Goal: Information Seeking & Learning: Understand process/instructions

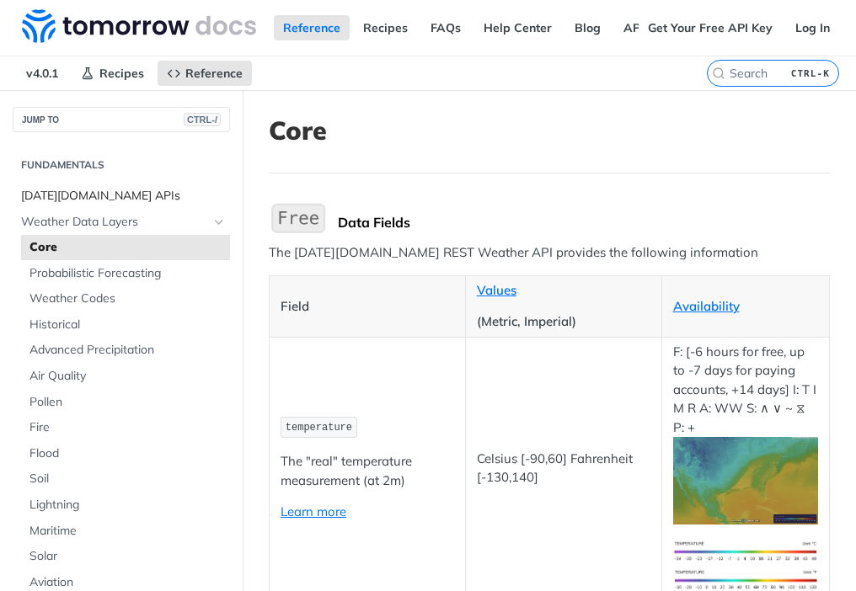
click at [118, 195] on span "[DATE][DOMAIN_NAME] APIs" at bounding box center [123, 196] width 205 height 17
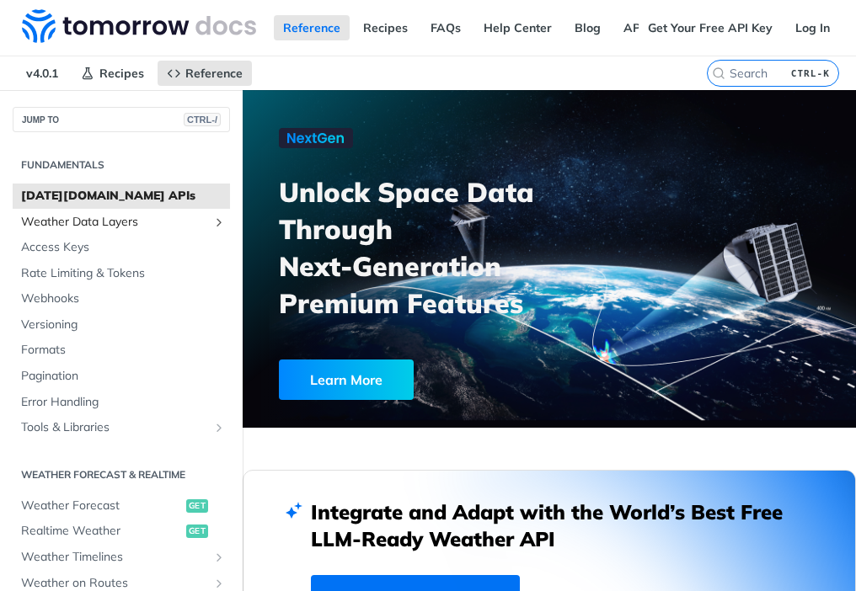
click at [148, 217] on span "Weather Data Layers" at bounding box center [114, 222] width 187 height 17
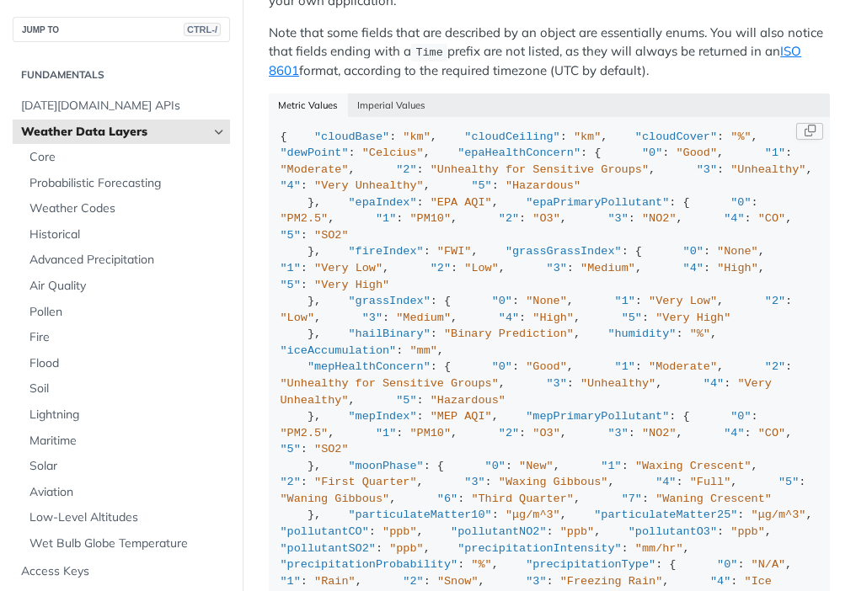
scroll to position [1955, 0]
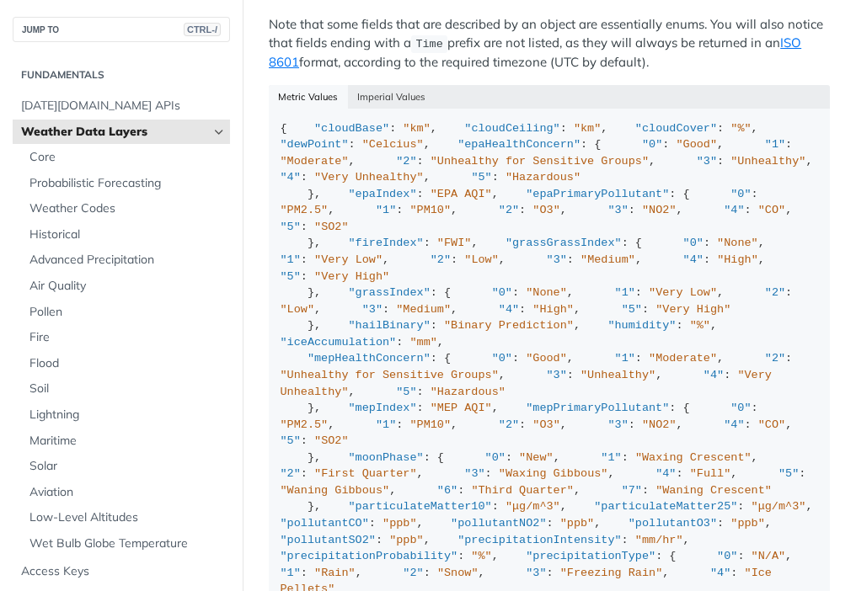
click at [212, 128] on icon "Hide subpages for Weather Data Layers" at bounding box center [218, 131] width 13 height 13
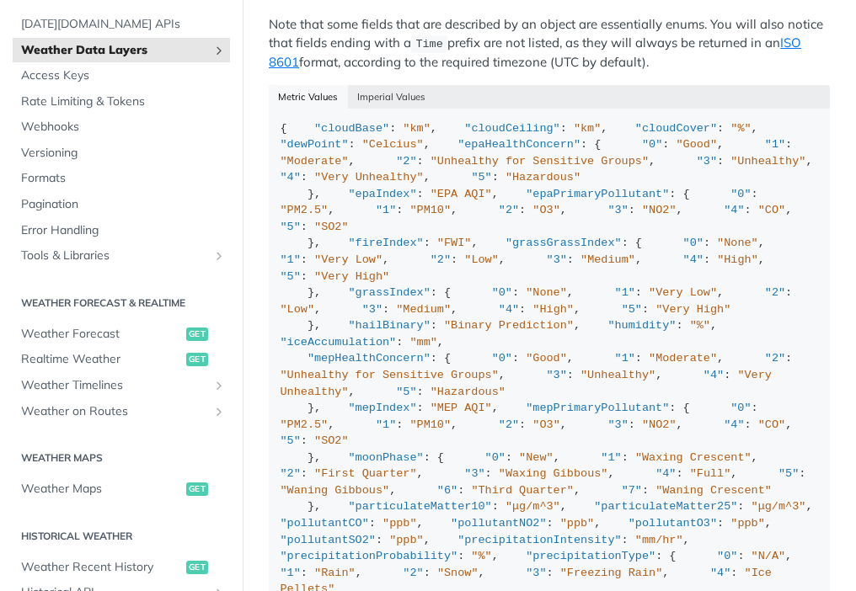
scroll to position [196, 0]
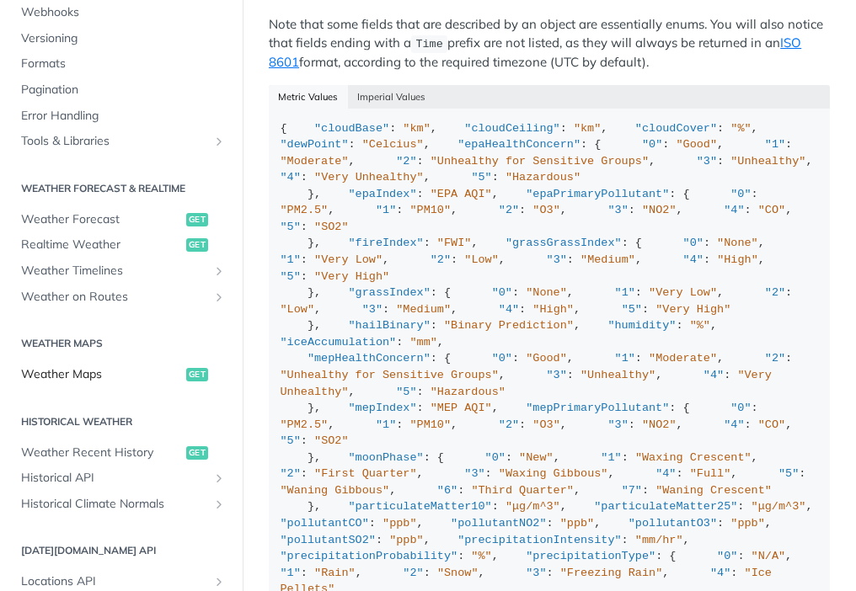
click at [142, 379] on span "Weather Maps" at bounding box center [101, 374] width 161 height 17
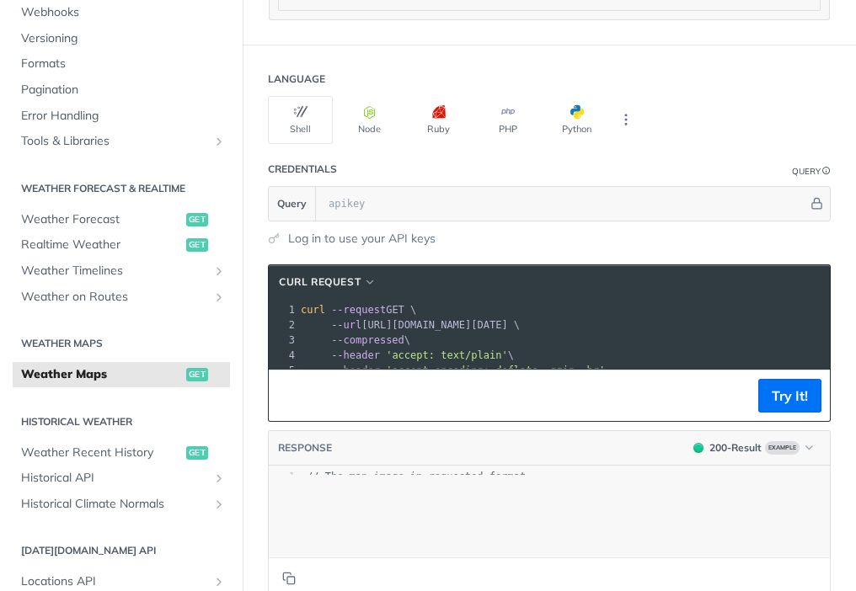
scroll to position [2663, 0]
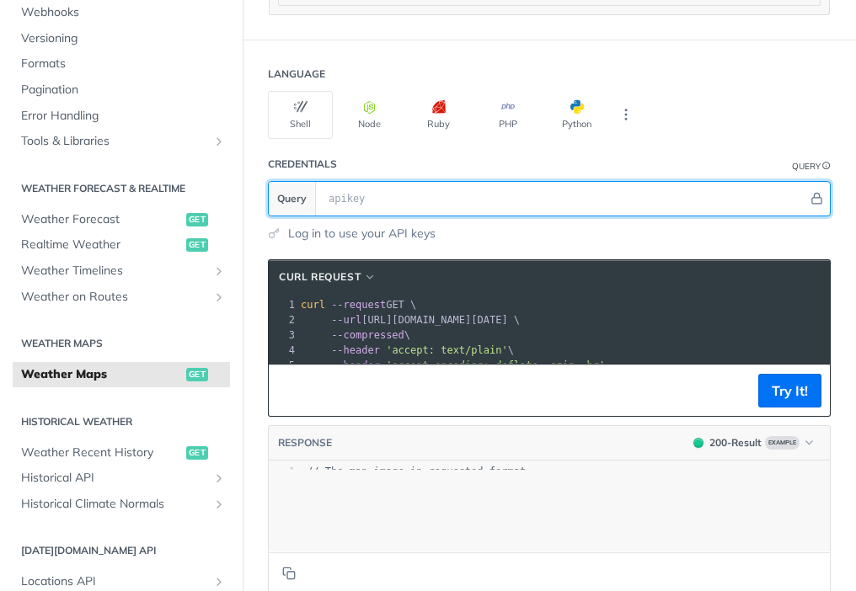
click at [504, 182] on input "text" at bounding box center [564, 199] width 488 height 34
click at [812, 193] on icon "Hide" at bounding box center [816, 198] width 9 height 11
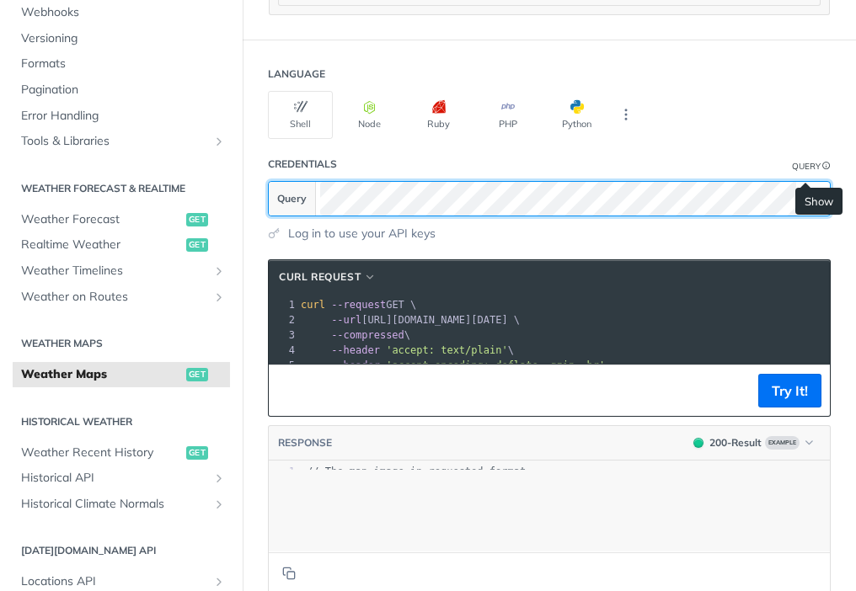
click at [805, 192] on icon "Show" at bounding box center [804, 198] width 13 height 13
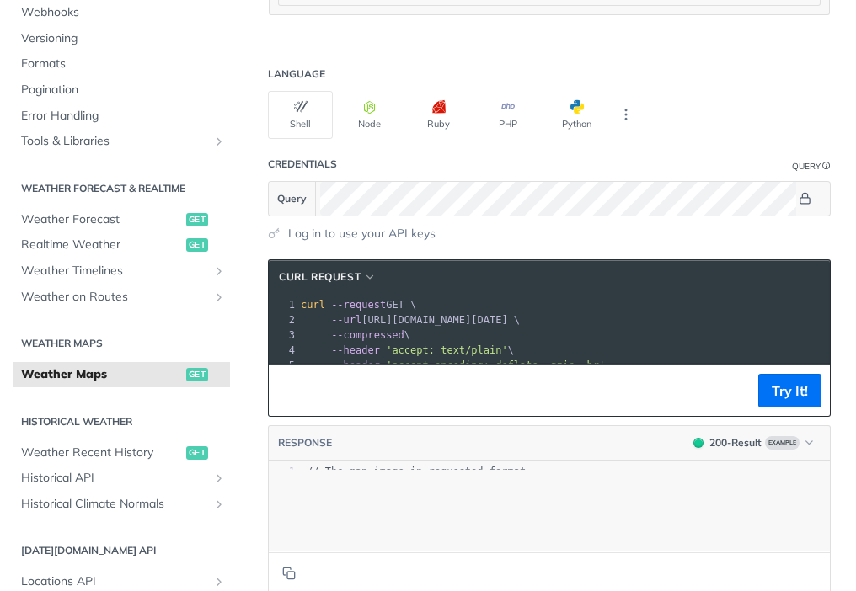
click at [806, 160] on div "Query" at bounding box center [806, 166] width 29 height 13
click at [822, 162] on icon "Information" at bounding box center [826, 166] width 8 height 8
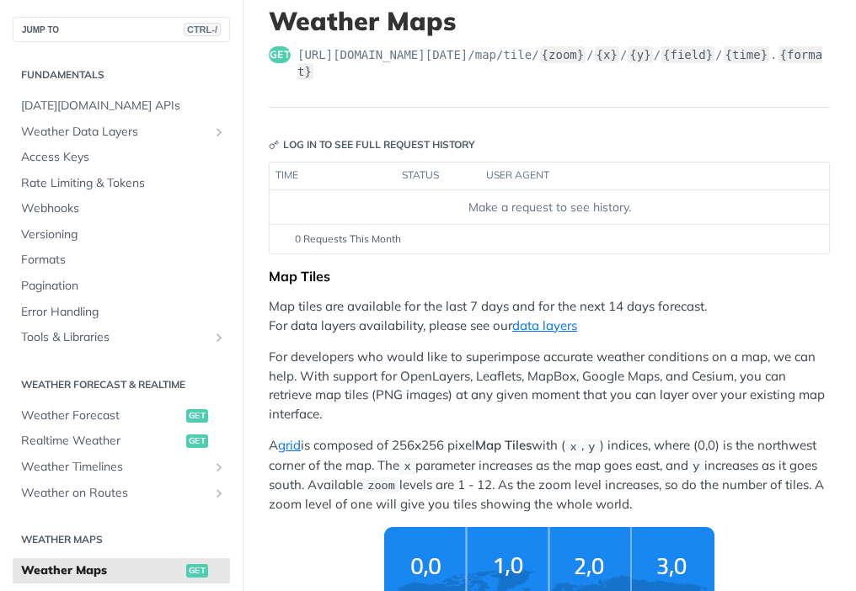
scroll to position [0, 0]
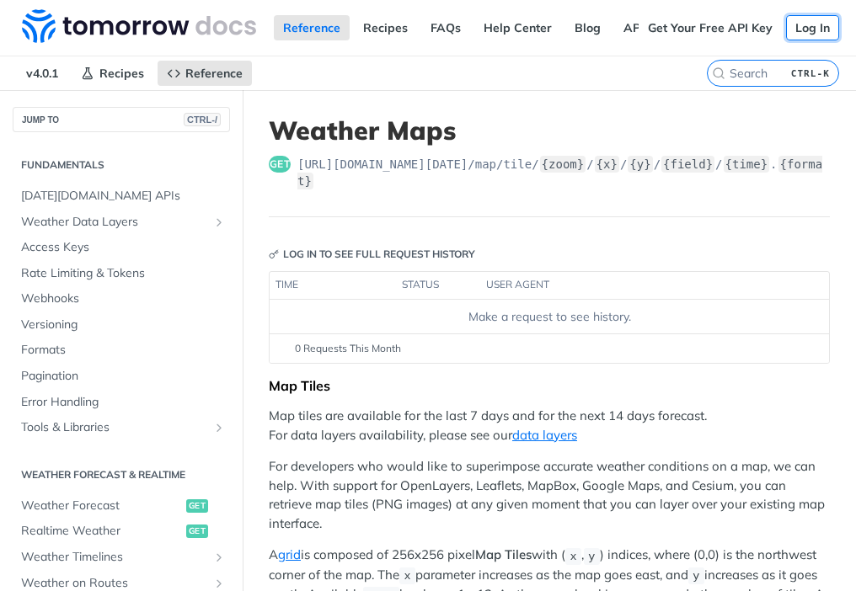
click at [807, 26] on link "Log In" at bounding box center [812, 27] width 53 height 25
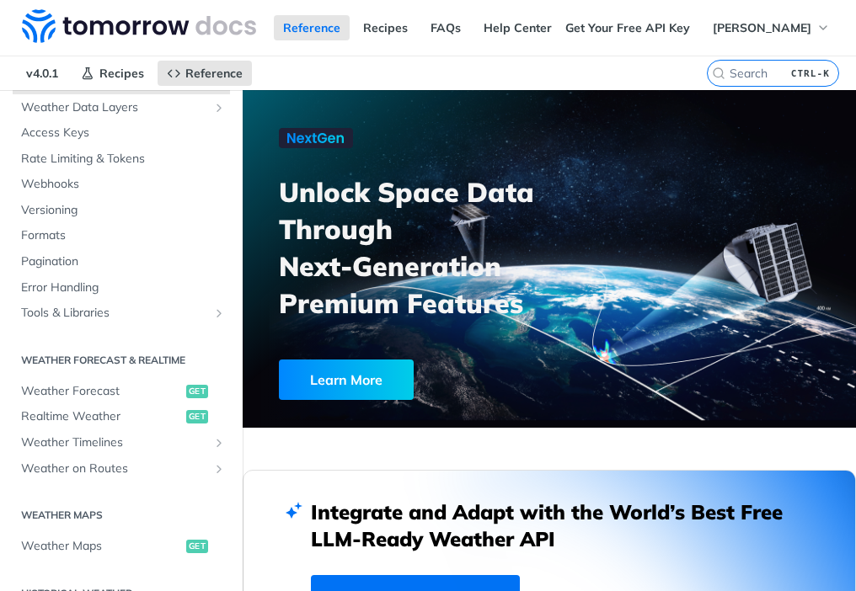
scroll to position [134, 0]
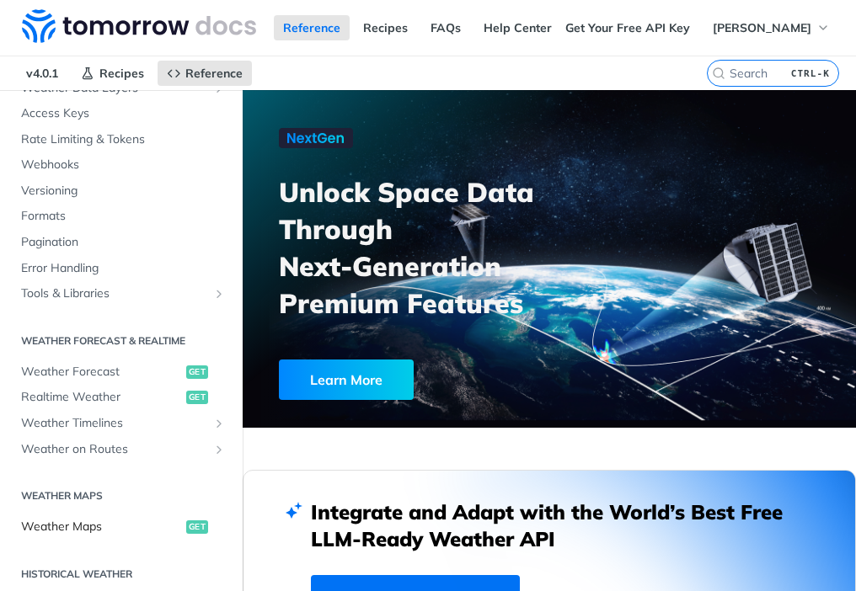
click at [169, 522] on link "Weather Maps get" at bounding box center [121, 527] width 217 height 25
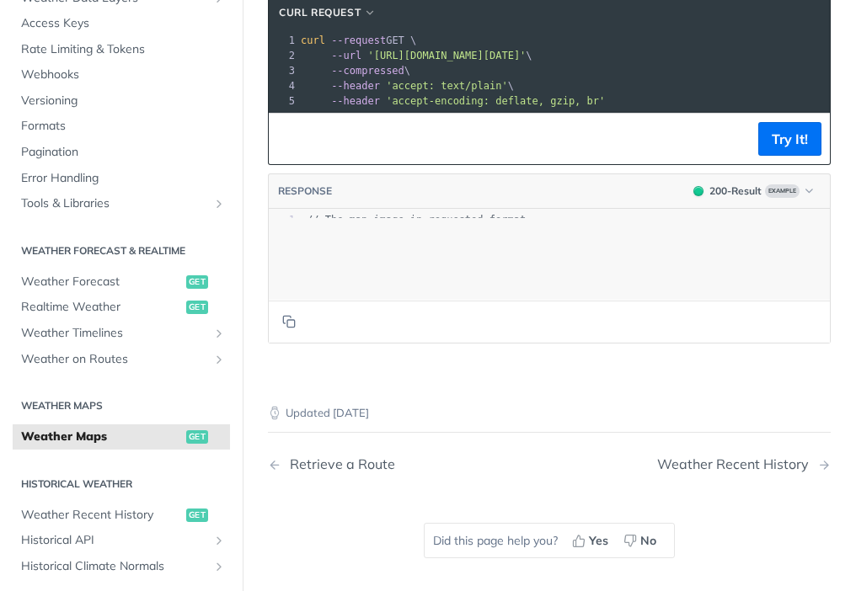
scroll to position [2672, 0]
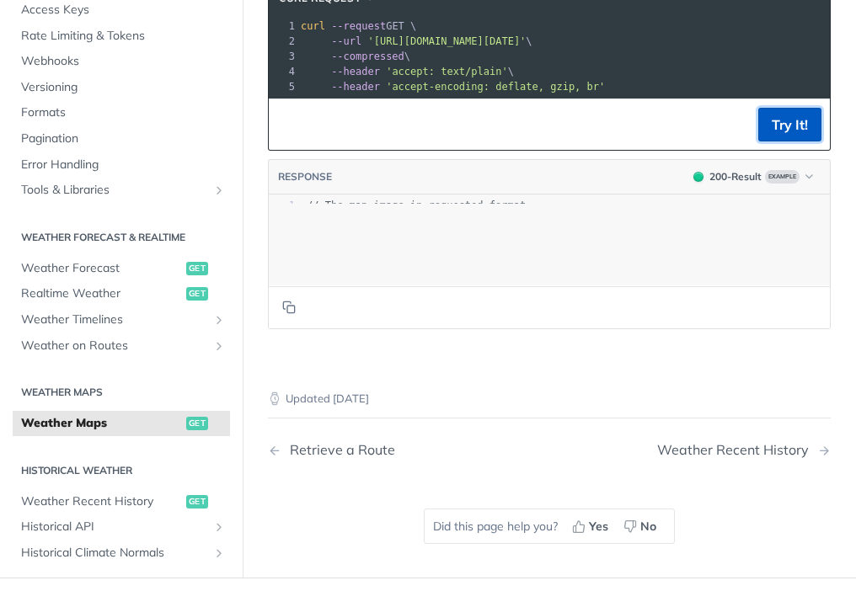
click at [760, 141] on button "Try It!" at bounding box center [789, 125] width 63 height 34
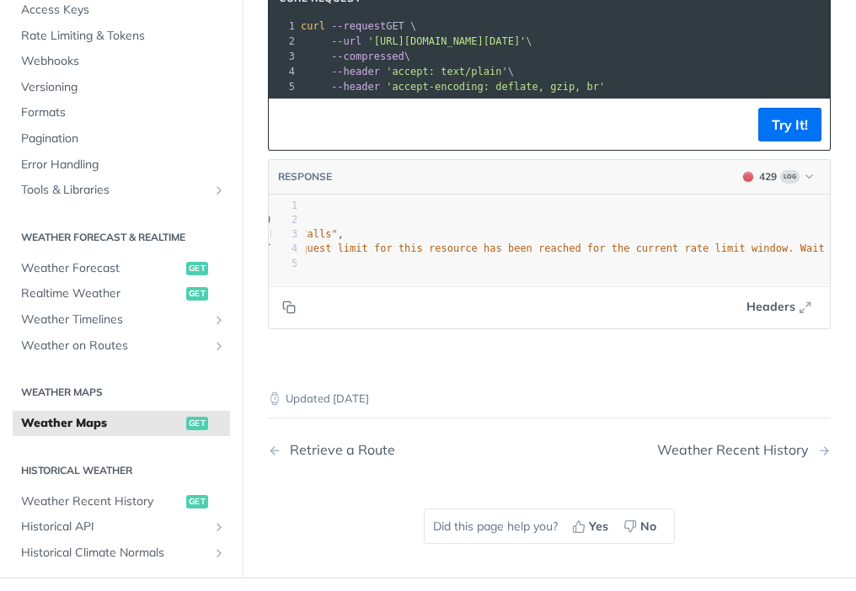
scroll to position [0, 136]
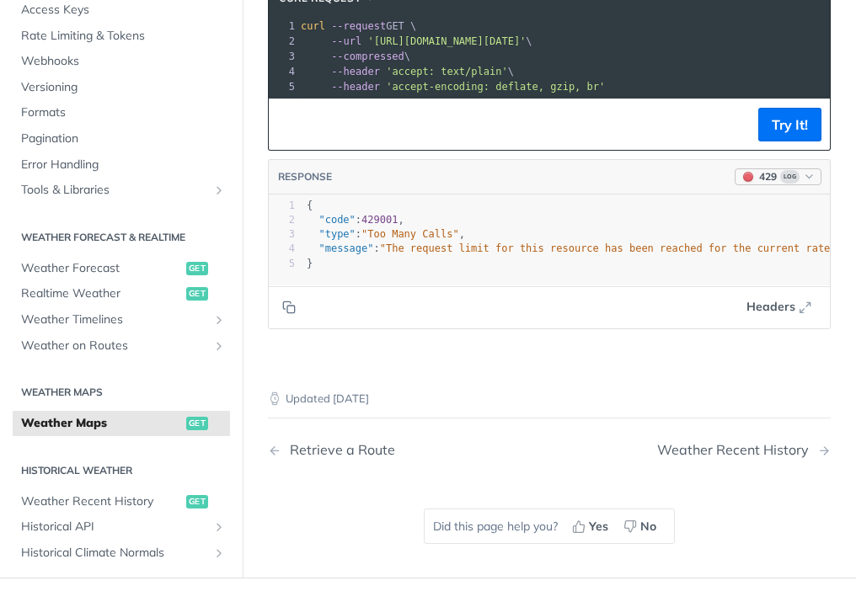
click at [803, 183] on icon "button" at bounding box center [809, 176] width 13 height 13
click at [688, 260] on div "200 - Result" at bounding box center [672, 251] width 57 height 17
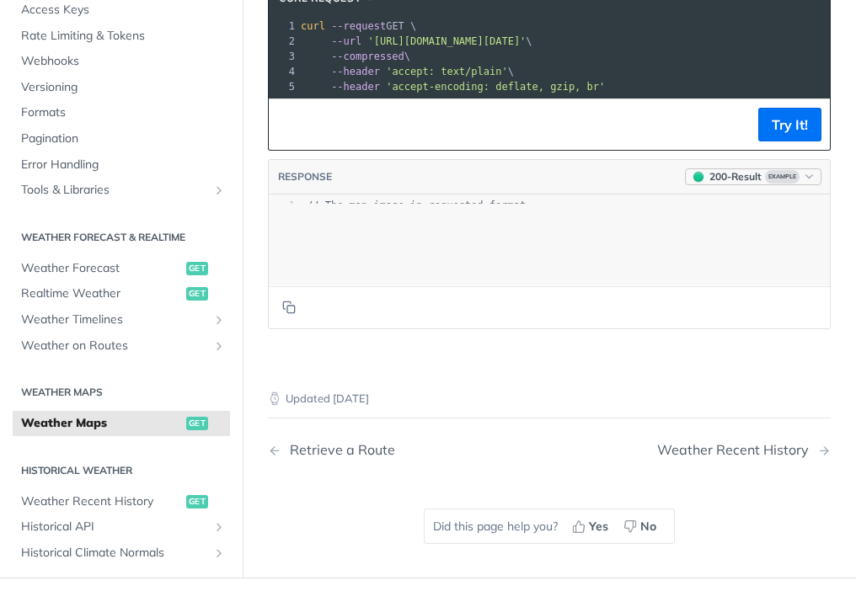
click at [765, 184] on span "Example" at bounding box center [782, 176] width 35 height 13
click at [680, 301] on div "Clear Example" at bounding box center [714, 288] width 184 height 28
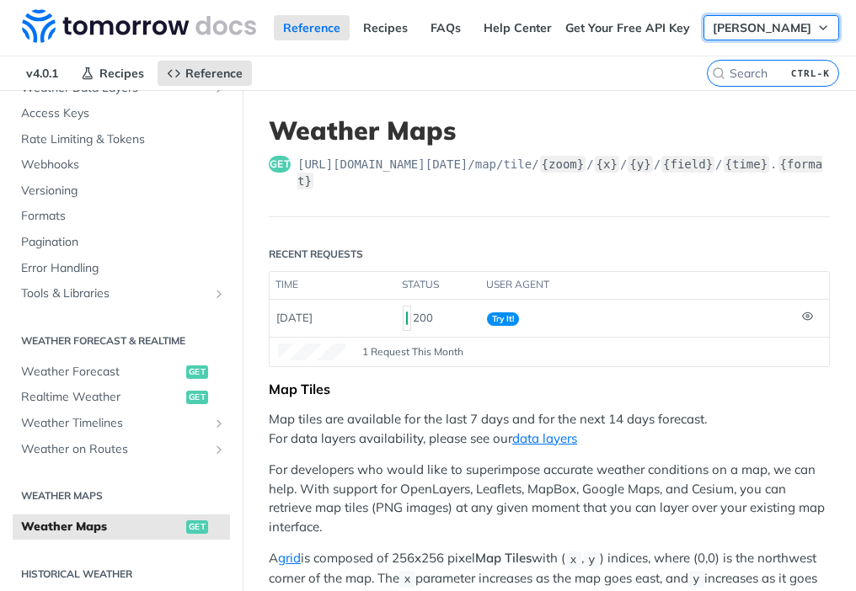
click at [757, 27] on span "Saif ur Rehman" at bounding box center [761, 27] width 99 height 15
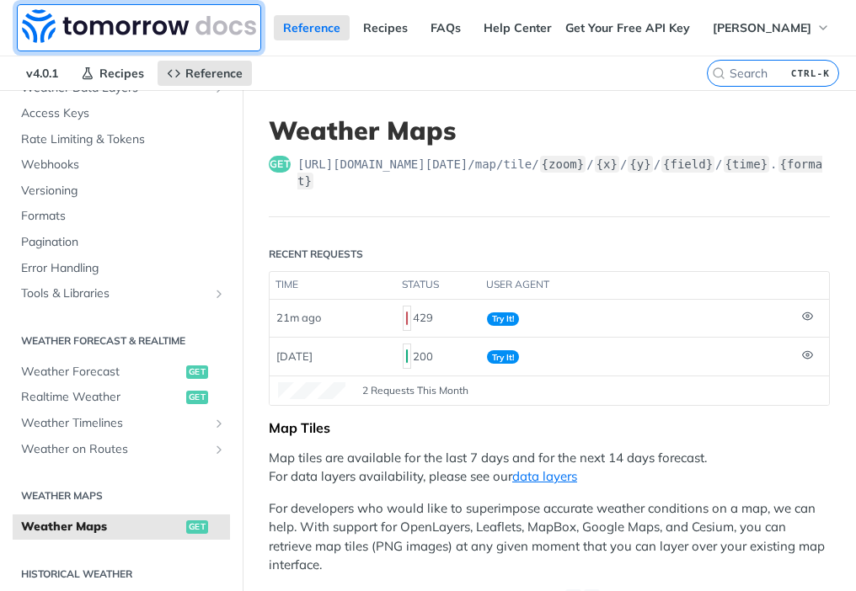
click at [183, 29] on img at bounding box center [139, 26] width 234 height 34
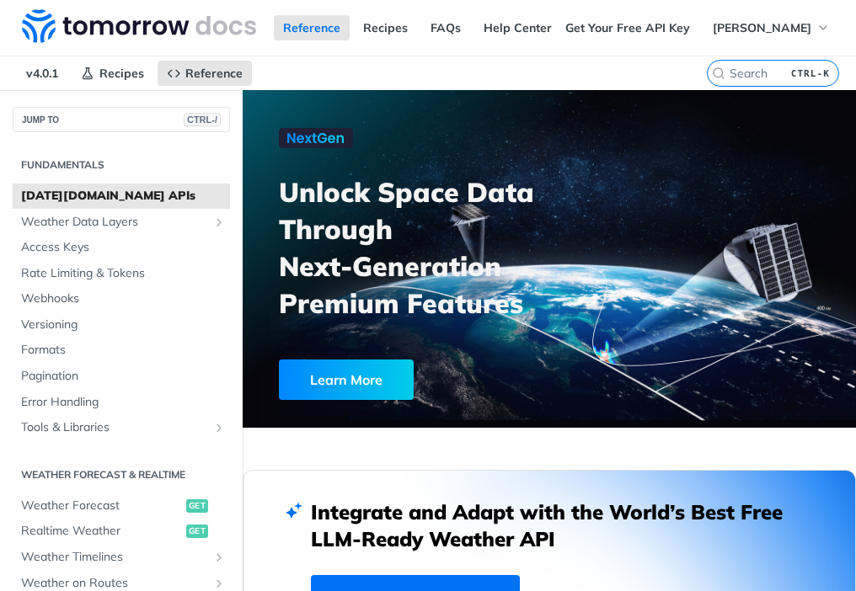
click at [367, 71] on nav "v4.0.1 Recipes Reference" at bounding box center [353, 73] width 707 height 34
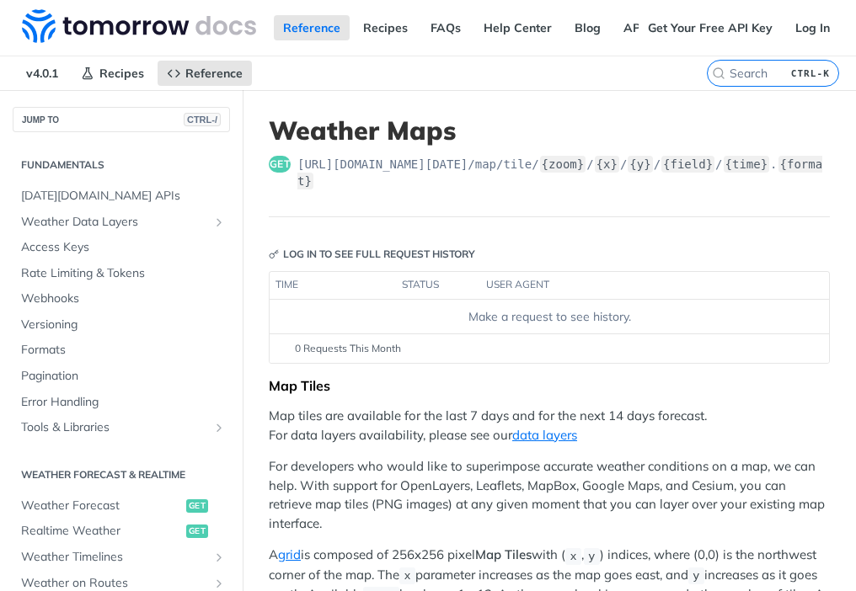
scroll to position [351, 0]
